Goal: Information Seeking & Learning: Learn about a topic

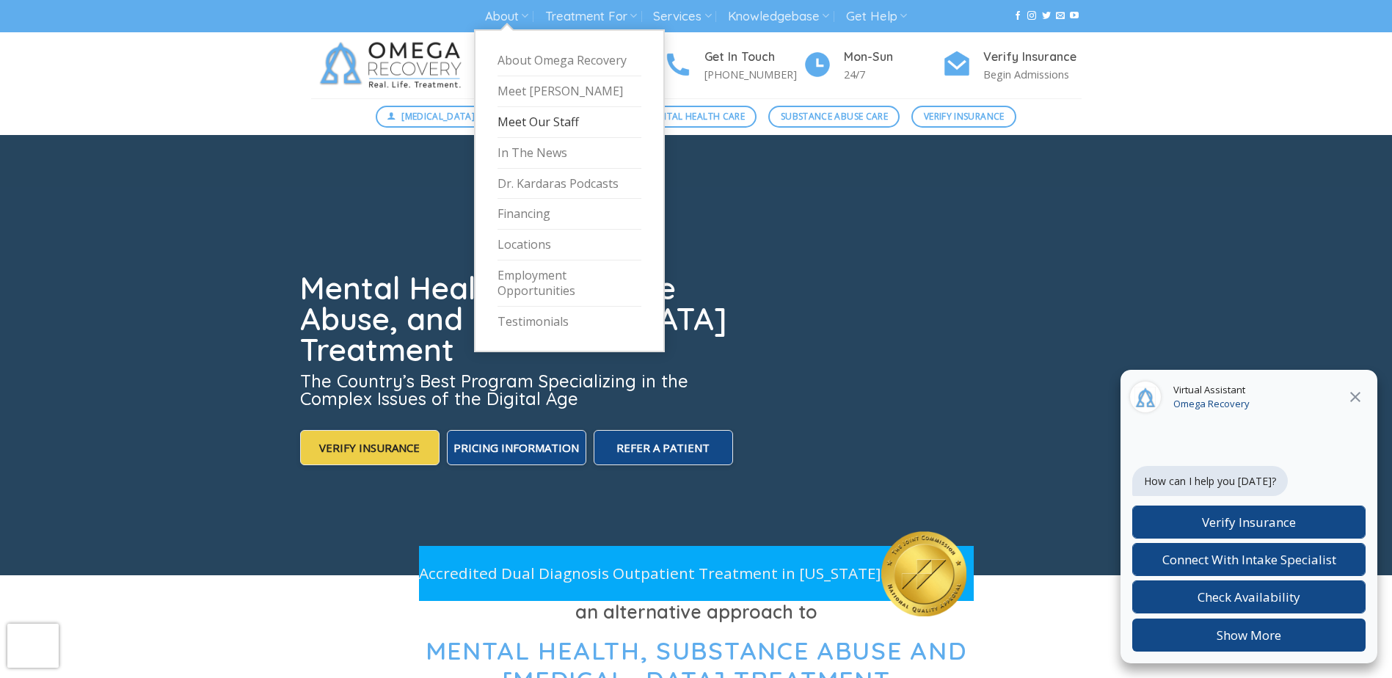
click at [526, 121] on link "Meet Our Staff" at bounding box center [570, 122] width 144 height 31
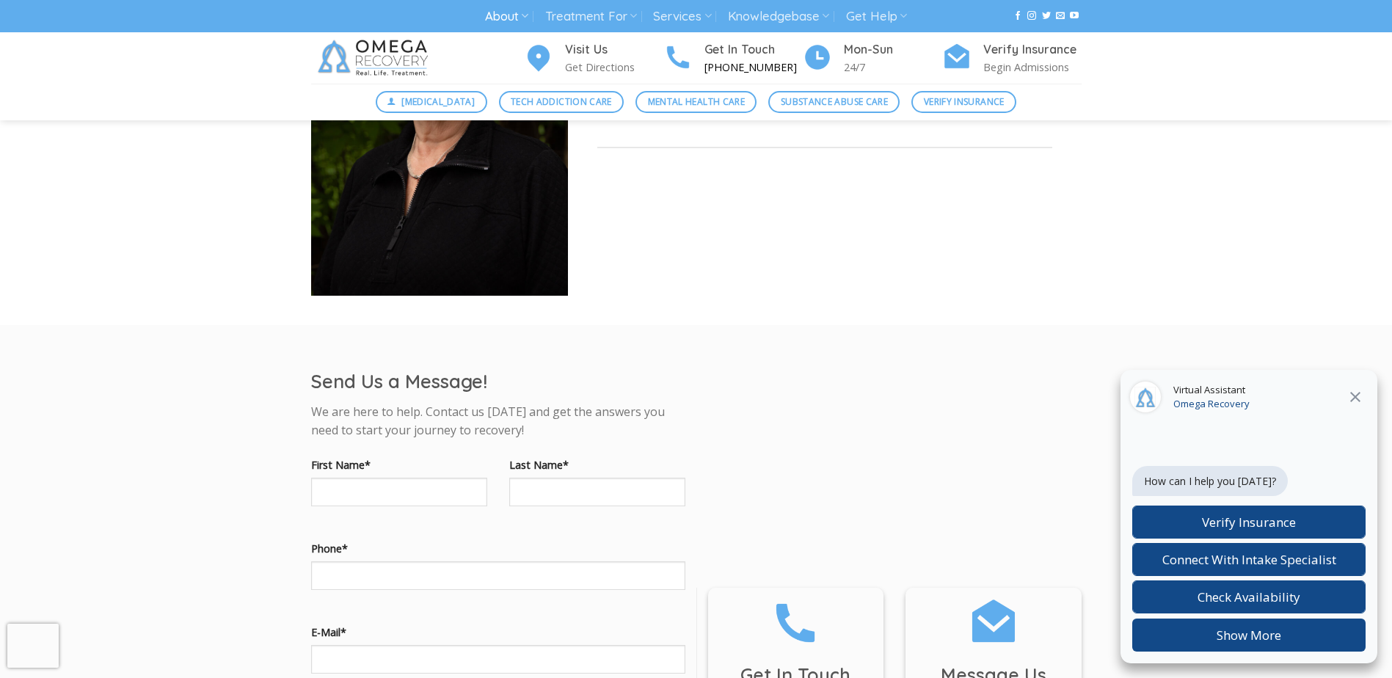
scroll to position [6237, 0]
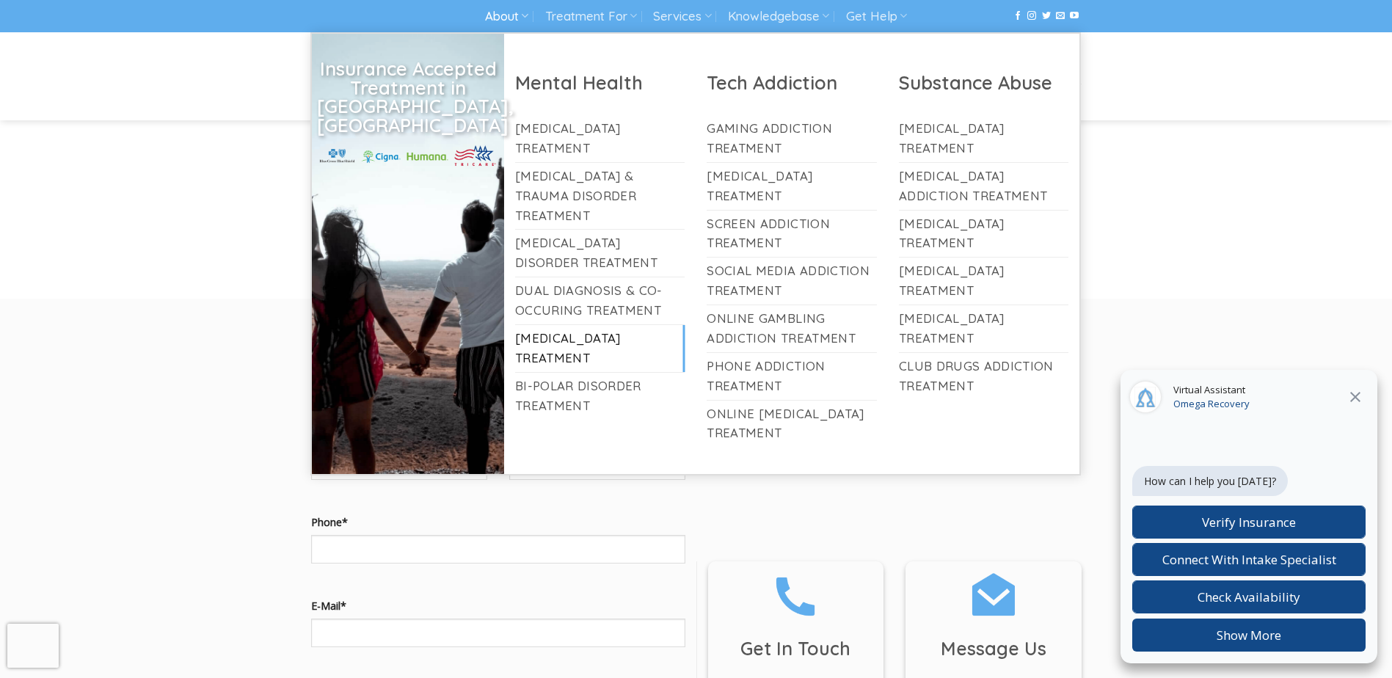
click at [559, 329] on link "[MEDICAL_DATA] Treatment" at bounding box center [600, 348] width 170 height 47
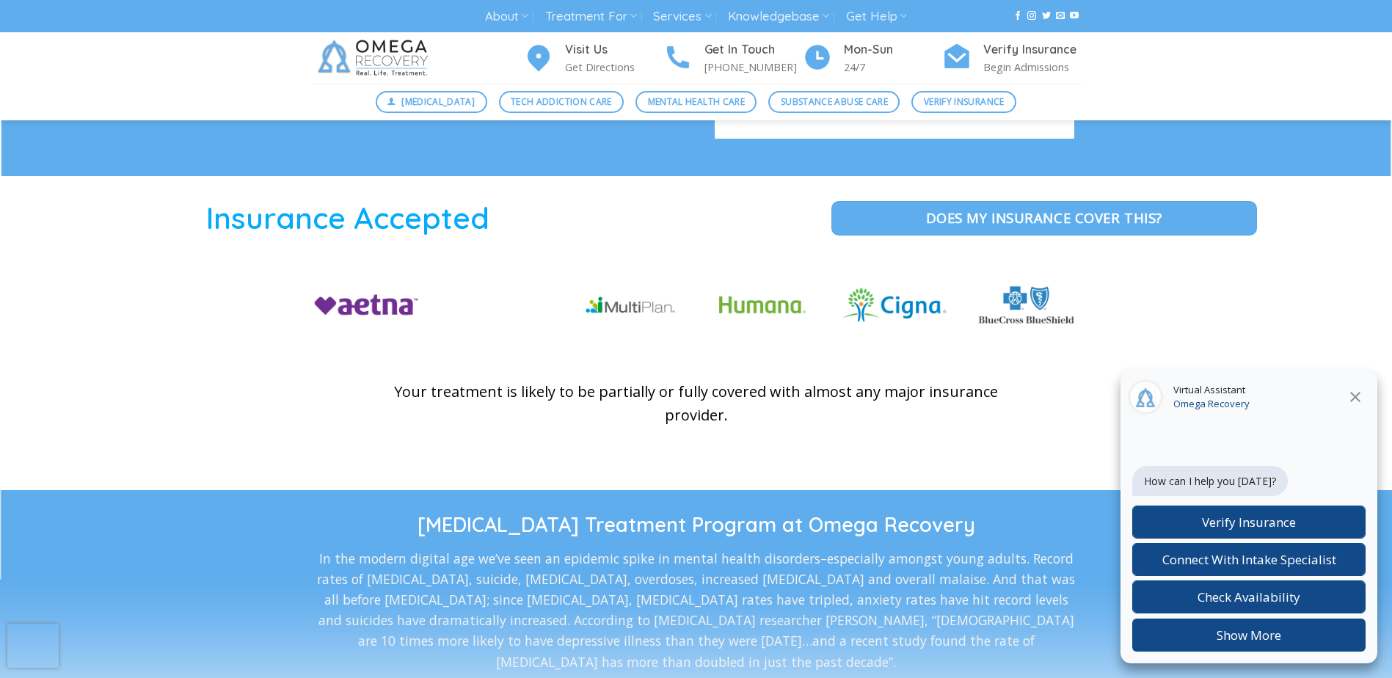
scroll to position [2201, 0]
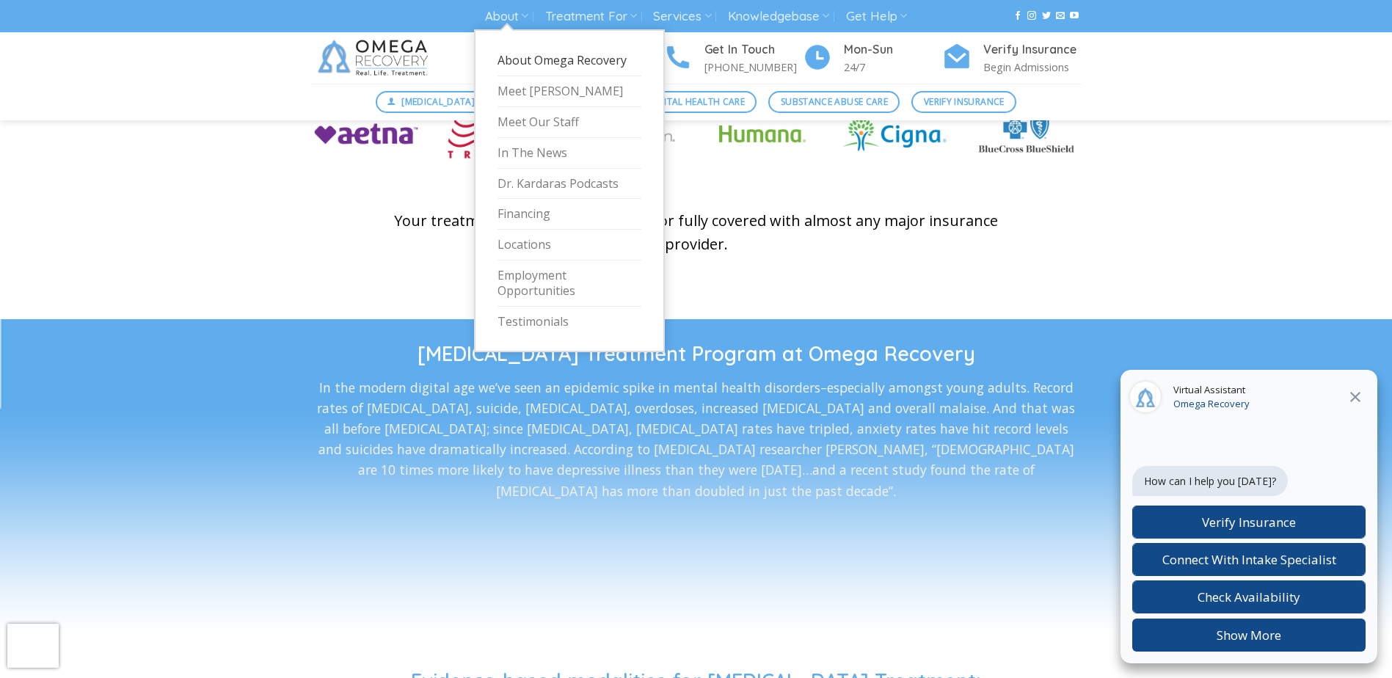
click at [526, 49] on link "About Omega Recovery" at bounding box center [570, 60] width 144 height 31
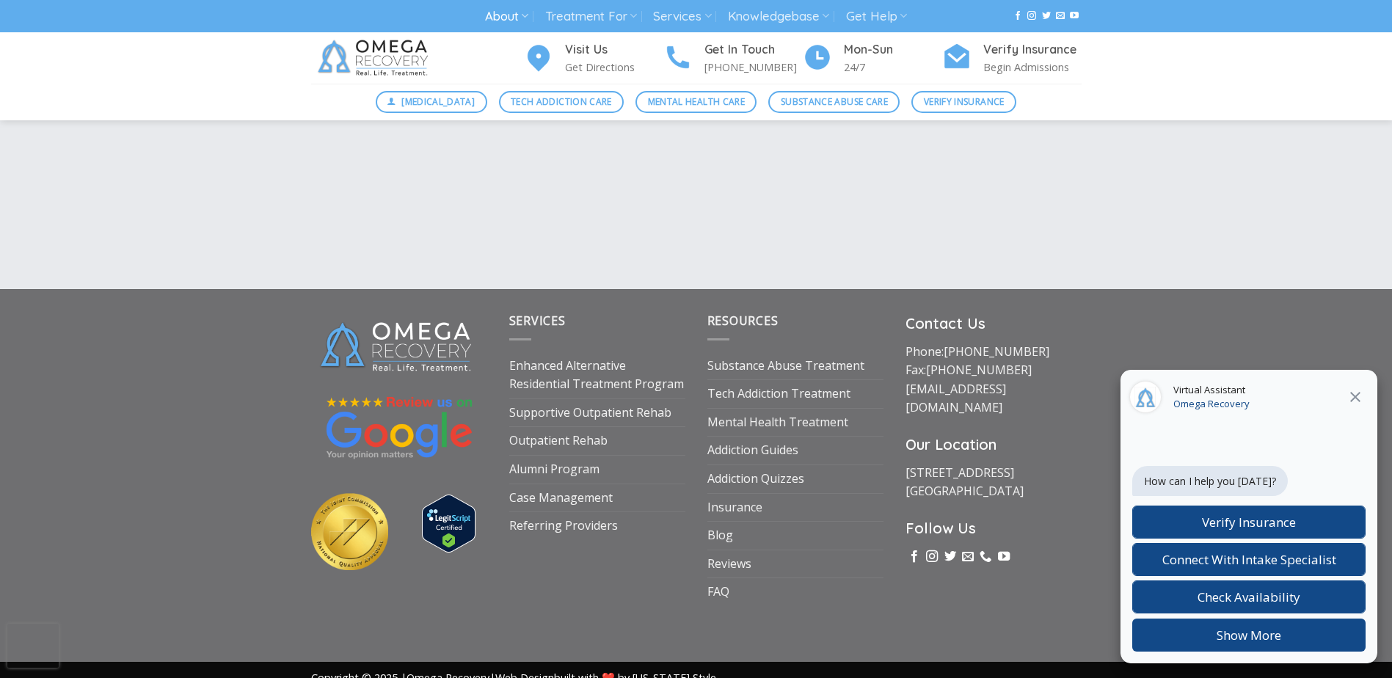
scroll to position [2427, 0]
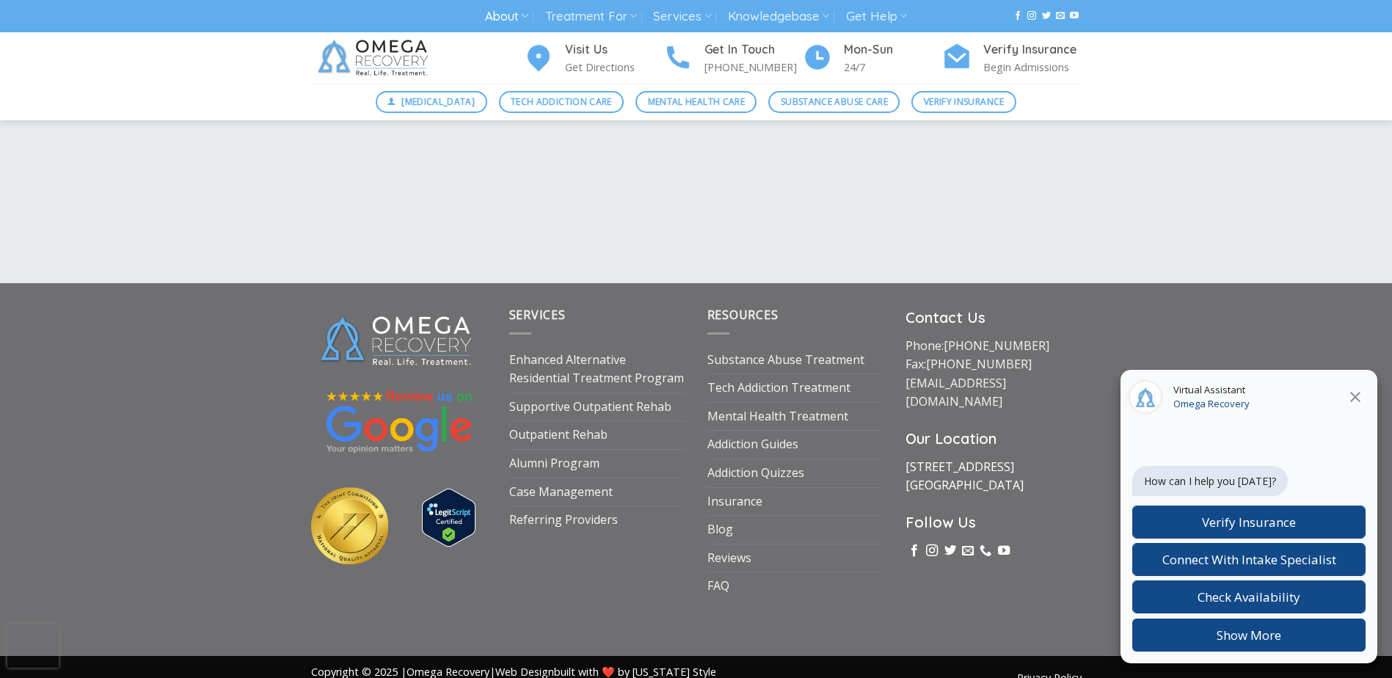
click at [978, 459] on link "[STREET_ADDRESS]" at bounding box center [965, 476] width 118 height 35
